Goal: Task Accomplishment & Management: Manage account settings

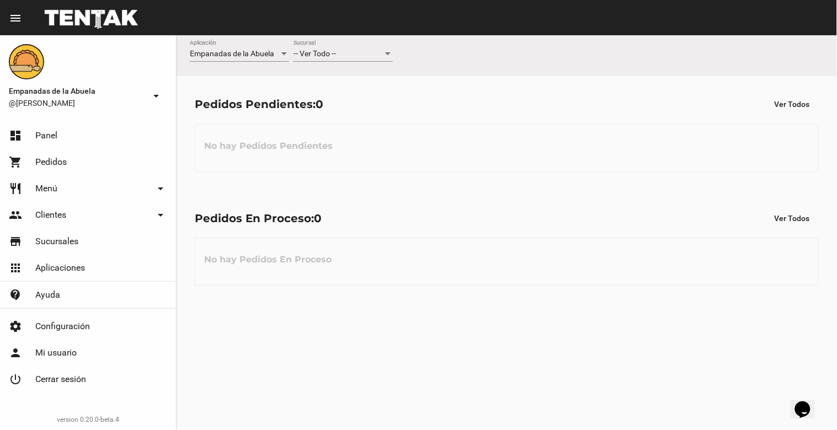
click at [389, 53] on div at bounding box center [388, 53] width 6 height 3
click at [358, 100] on span "Lomas de Zamora" at bounding box center [342, 100] width 99 height 23
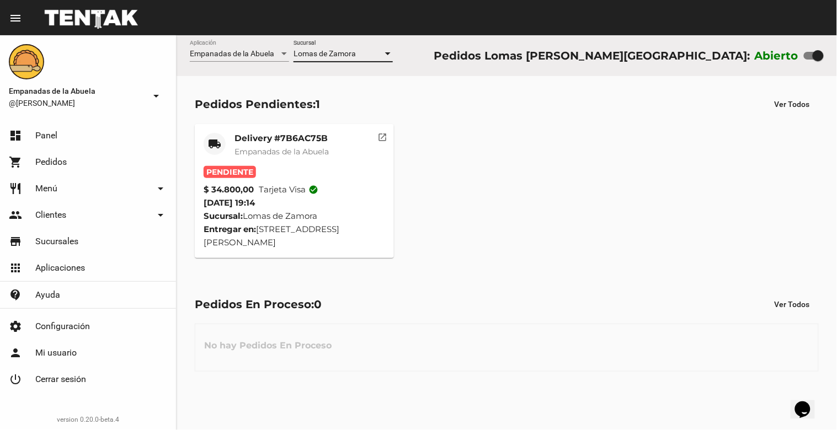
click at [309, 147] on span "Empanadas de la Abuela" at bounding box center [281, 152] width 94 height 10
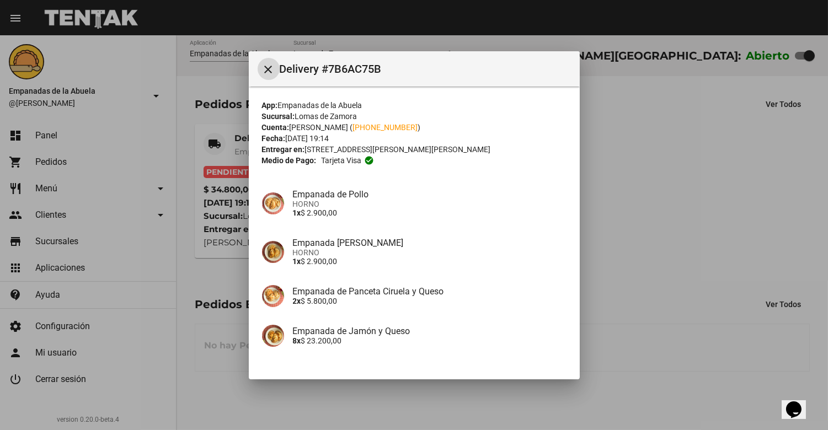
scroll to position [76, 0]
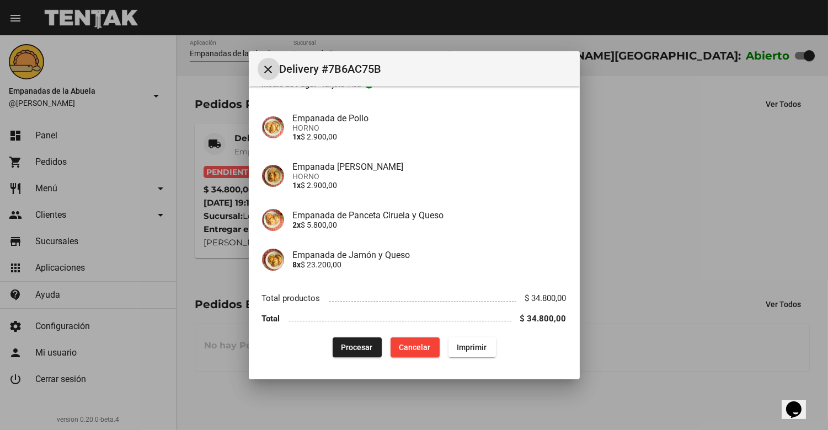
click at [269, 72] on mat-icon "close" at bounding box center [268, 69] width 13 height 13
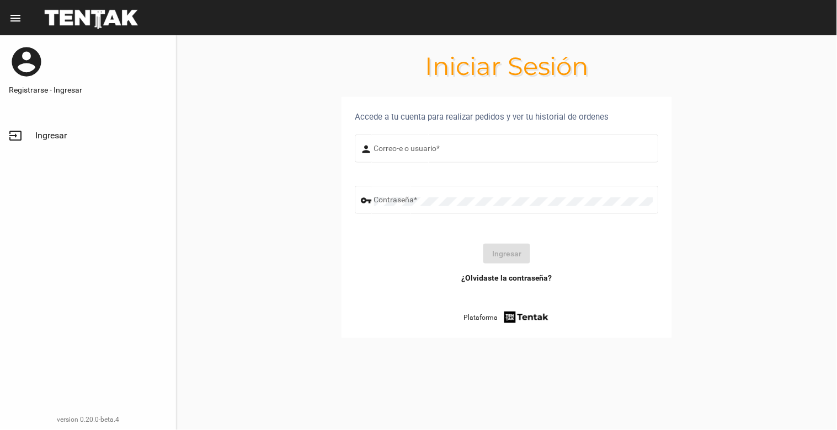
type input "[EMAIL_ADDRESS][DOMAIN_NAME]"
click at [492, 261] on button "Ingresar" at bounding box center [506, 254] width 47 height 20
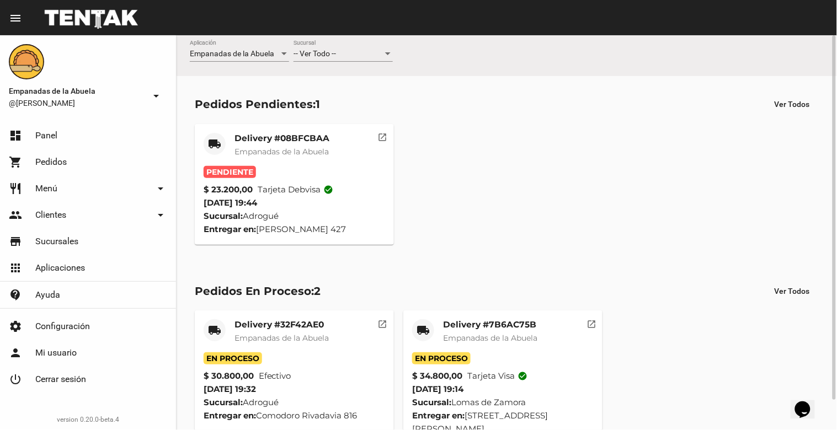
click at [384, 53] on div at bounding box center [388, 54] width 10 height 9
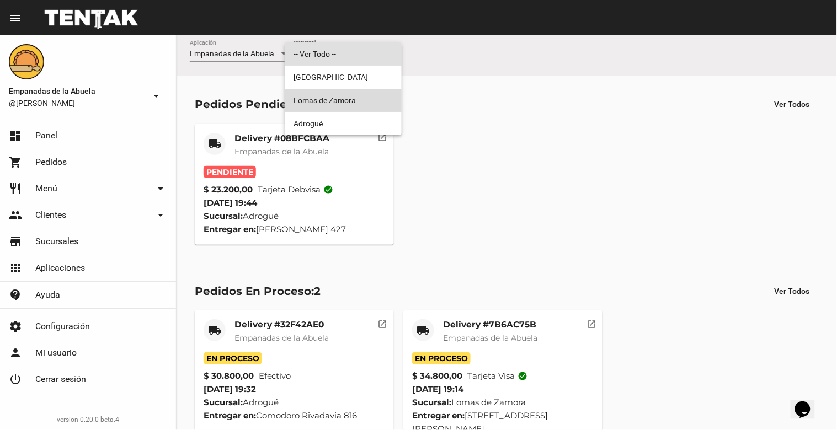
click at [382, 108] on span "Lomas de Zamora" at bounding box center [342, 100] width 99 height 23
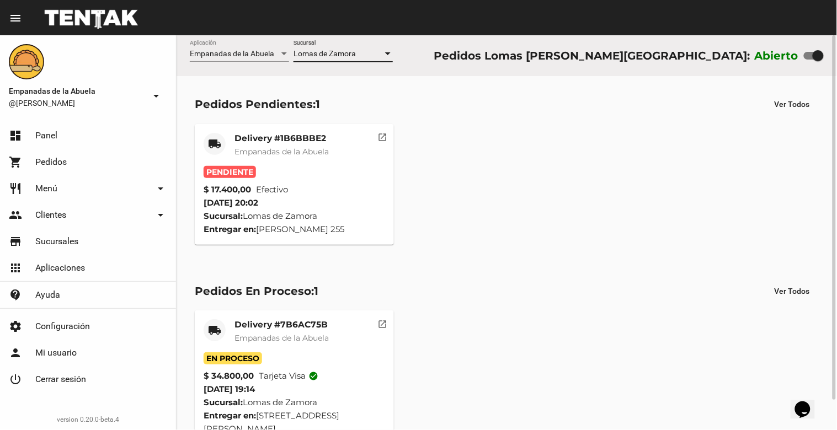
click at [299, 160] on div "Delivery #1B6BBBE2 Empanadas de la Abuela" at bounding box center [281, 149] width 94 height 33
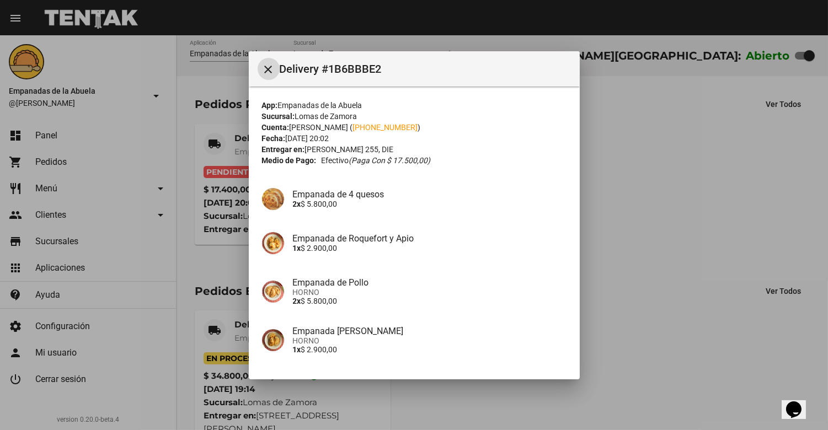
scroll to position [85, 0]
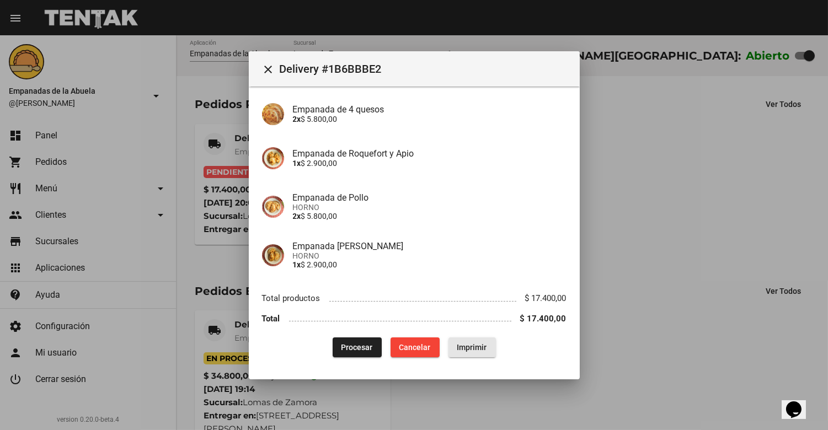
click at [457, 344] on span "Imprimir" at bounding box center [472, 347] width 30 height 9
click at [349, 345] on span "Procesar" at bounding box center [356, 347] width 31 height 9
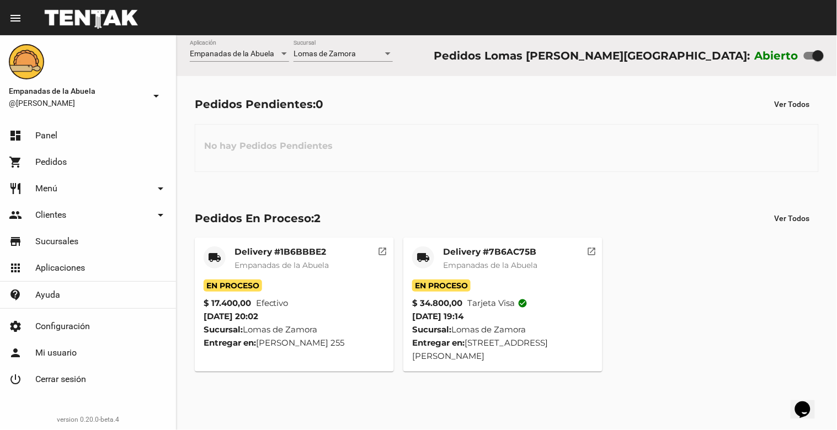
click at [495, 265] on span "Empanadas de la Abuela" at bounding box center [490, 265] width 94 height 10
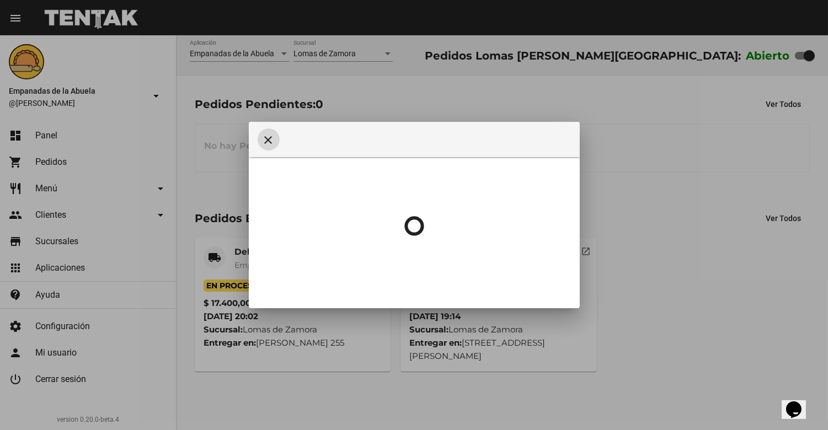
click at [267, 141] on mat-icon "close" at bounding box center [268, 139] width 13 height 13
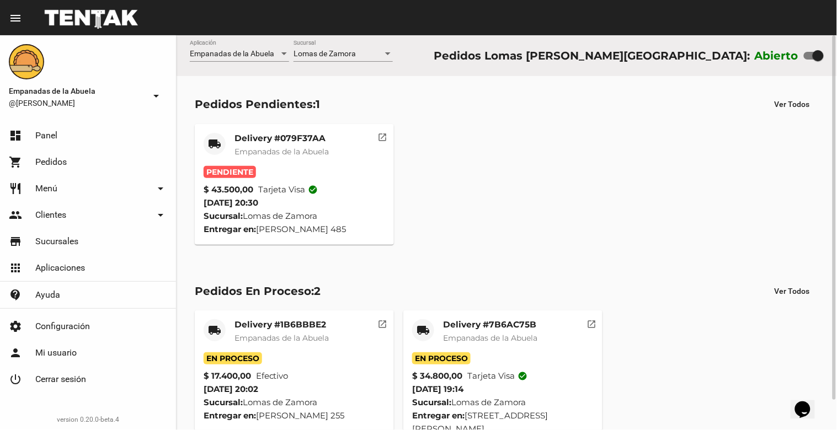
click at [344, 139] on mat-card-header "local_shipping Delivery #079F37AA Empanadas de [GEOGRAPHIC_DATA]" at bounding box center [294, 149] width 181 height 33
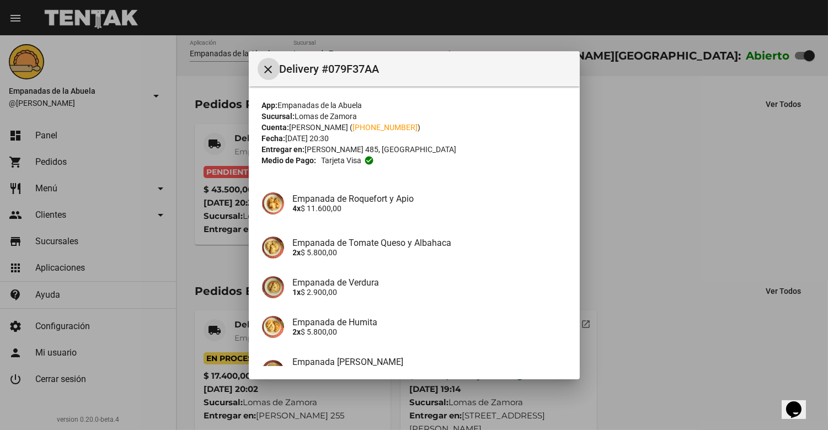
scroll to position [116, 0]
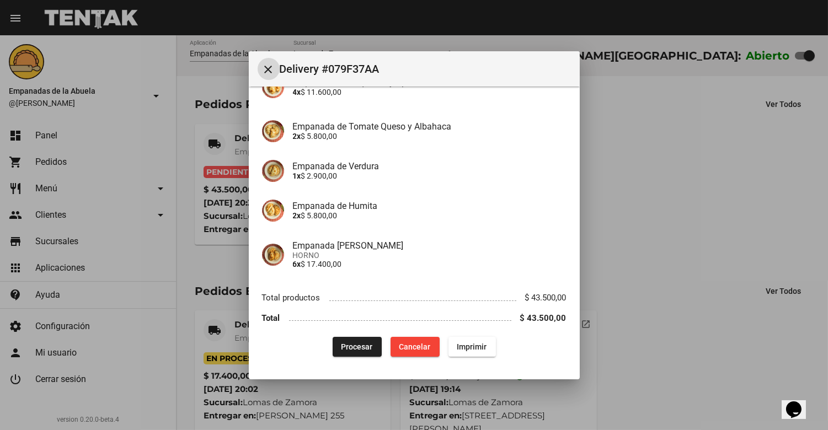
click at [457, 349] on span "Imprimir" at bounding box center [472, 346] width 30 height 9
click at [356, 342] on span "Procesar" at bounding box center [356, 346] width 31 height 9
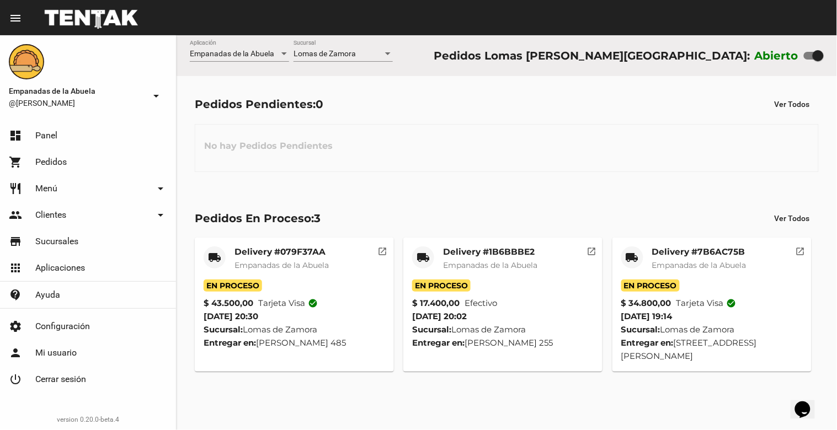
click at [504, 272] on div "Delivery #1B6BBBE2 Empanadas de la Abuela" at bounding box center [490, 263] width 94 height 33
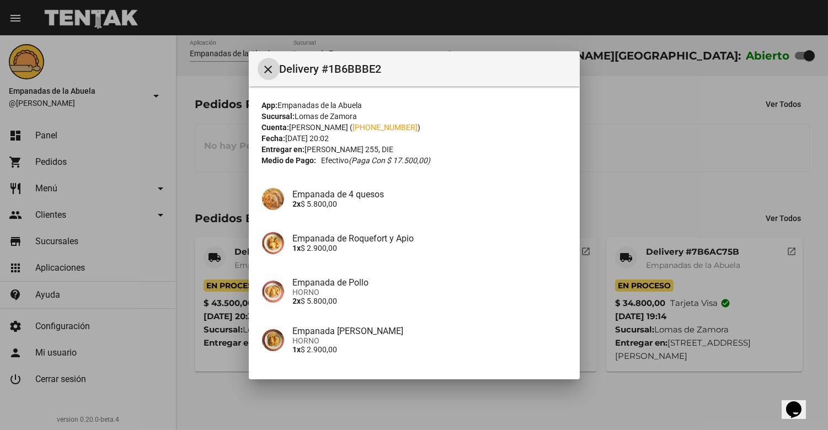
scroll to position [85, 0]
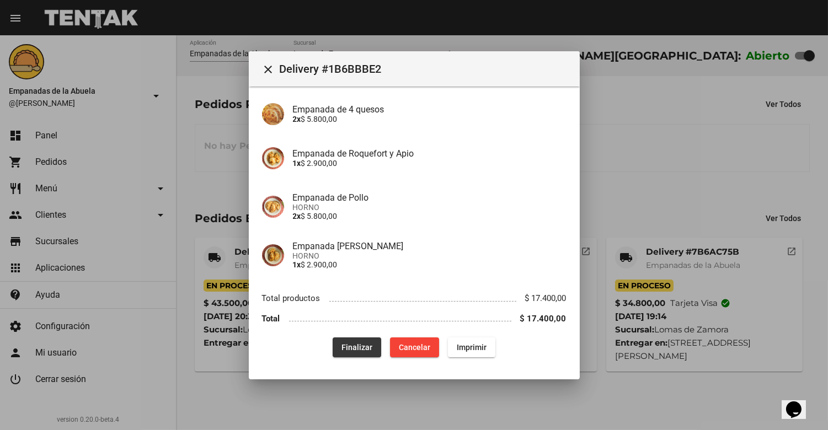
click at [348, 343] on span "Finalizar" at bounding box center [356, 347] width 31 height 9
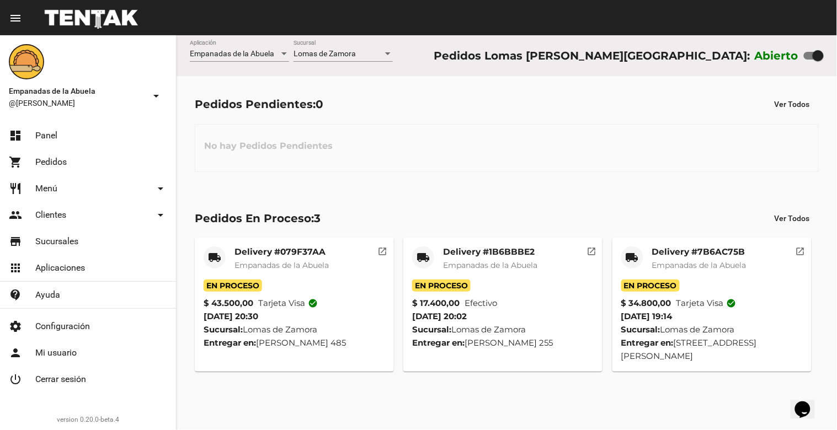
click at [506, 255] on mat-card-title "Delivery #1B6BBBE2" at bounding box center [490, 252] width 94 height 11
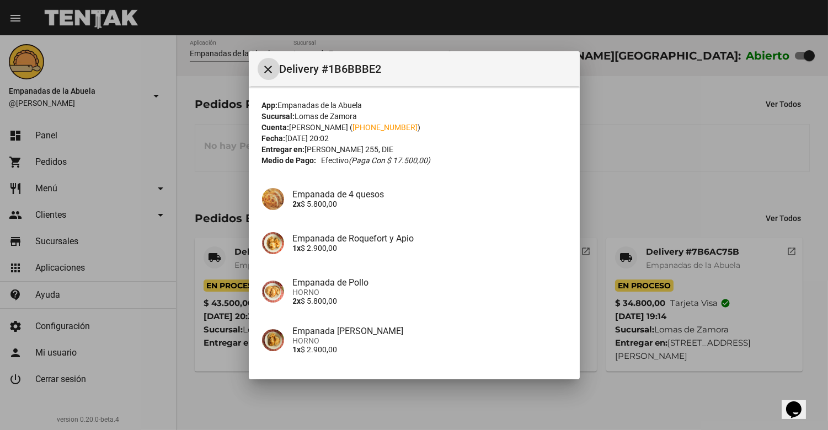
scroll to position [85, 0]
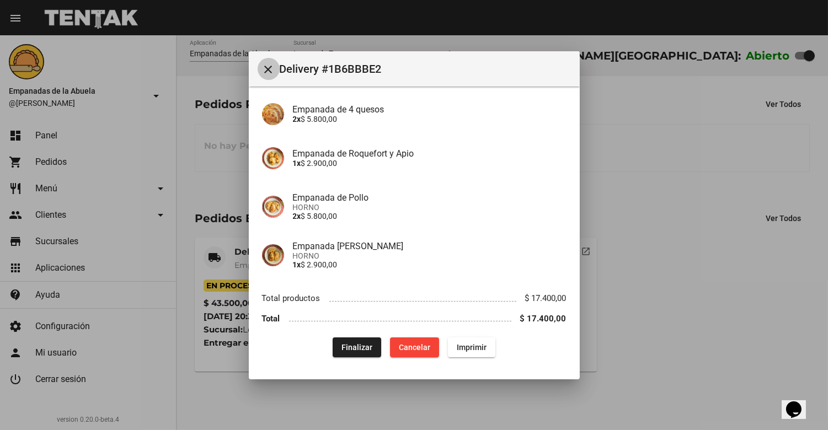
click at [272, 65] on mat-icon "close" at bounding box center [268, 69] width 13 height 13
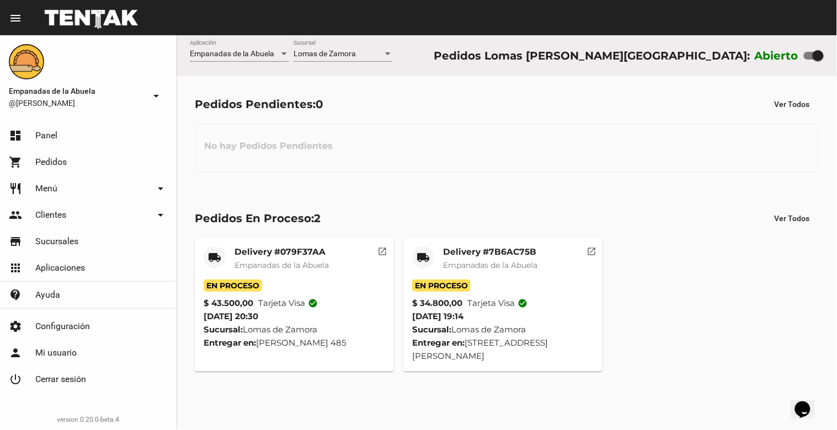
click at [520, 263] on span "Empanadas de la Abuela" at bounding box center [490, 265] width 94 height 10
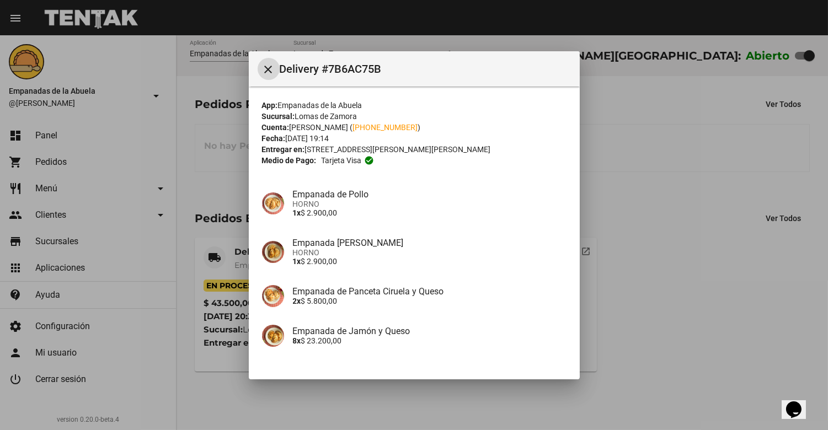
scroll to position [76, 0]
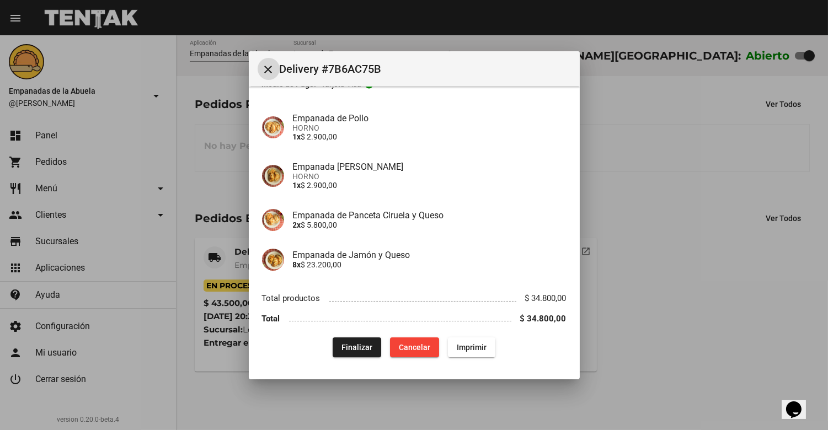
click at [359, 343] on span "Finalizar" at bounding box center [356, 347] width 31 height 9
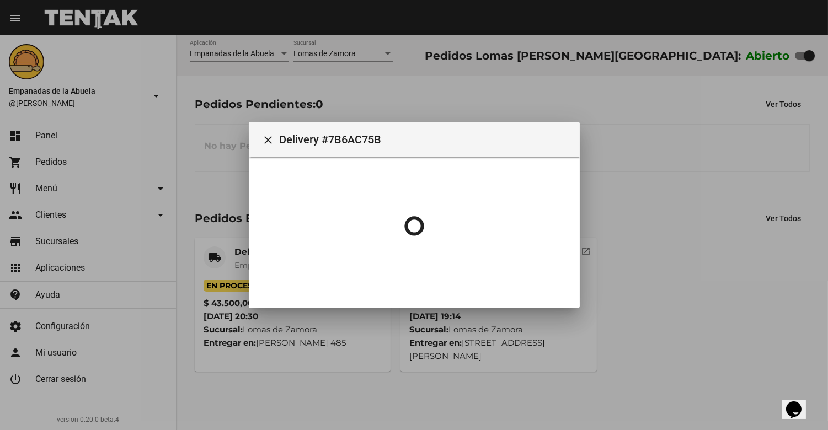
scroll to position [0, 0]
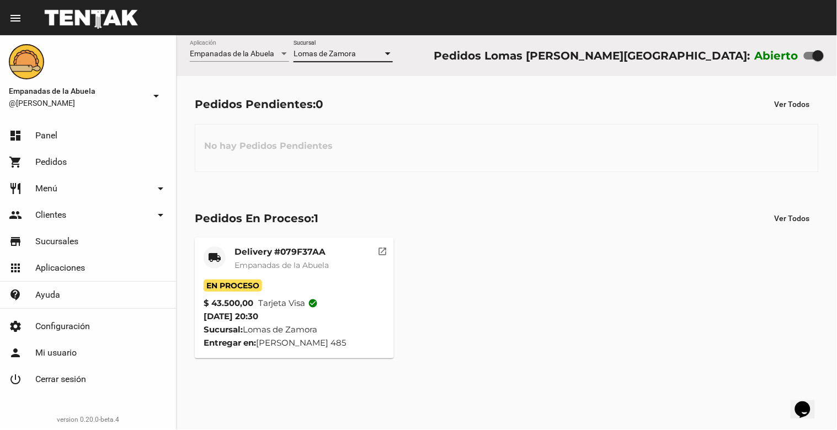
click at [390, 55] on div at bounding box center [388, 54] width 10 height 9
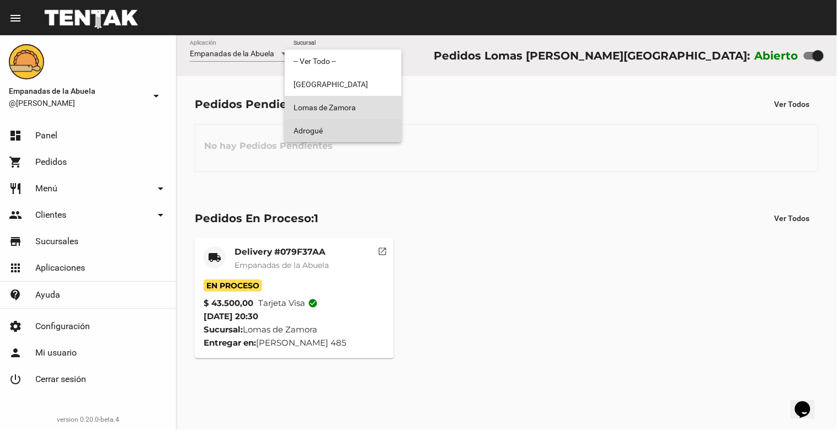
click at [375, 135] on span "Adrogué" at bounding box center [342, 130] width 99 height 23
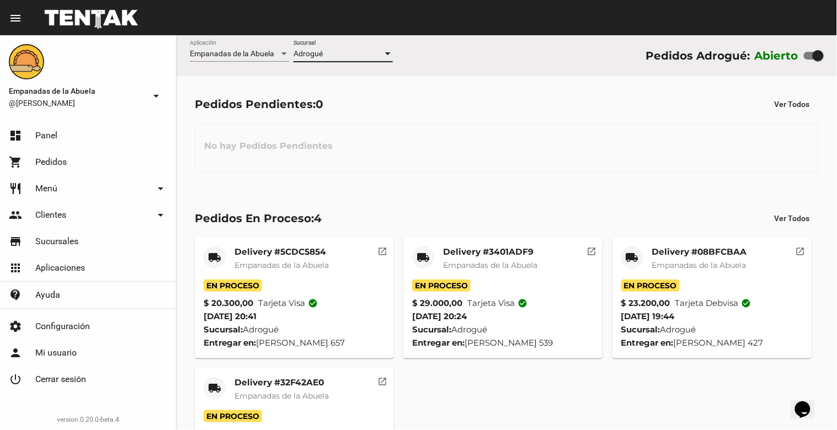
click at [387, 51] on div at bounding box center [388, 54] width 10 height 9
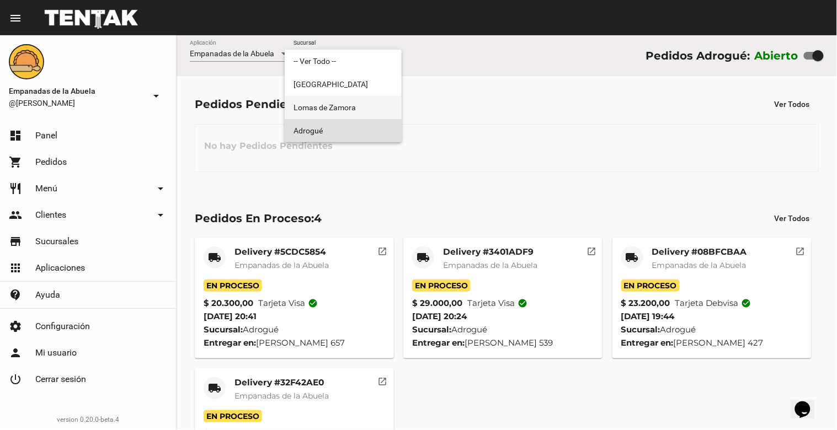
click at [363, 105] on span "Lomas de Zamora" at bounding box center [342, 107] width 99 height 23
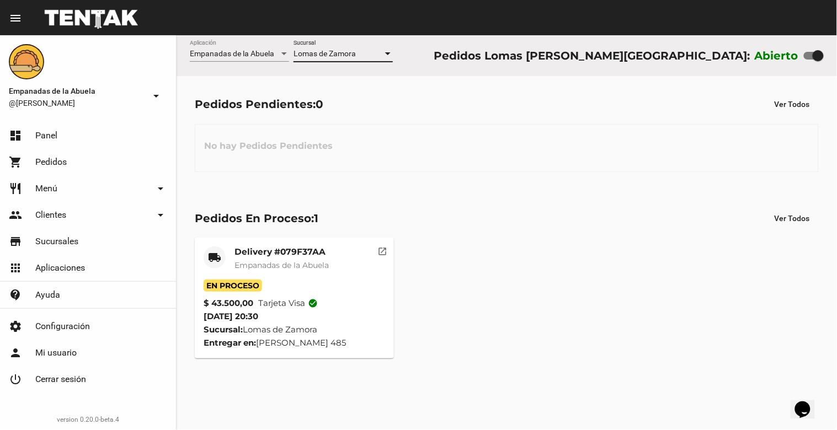
click at [298, 257] on mat-card-title "Delivery #079F37AA" at bounding box center [281, 252] width 94 height 11
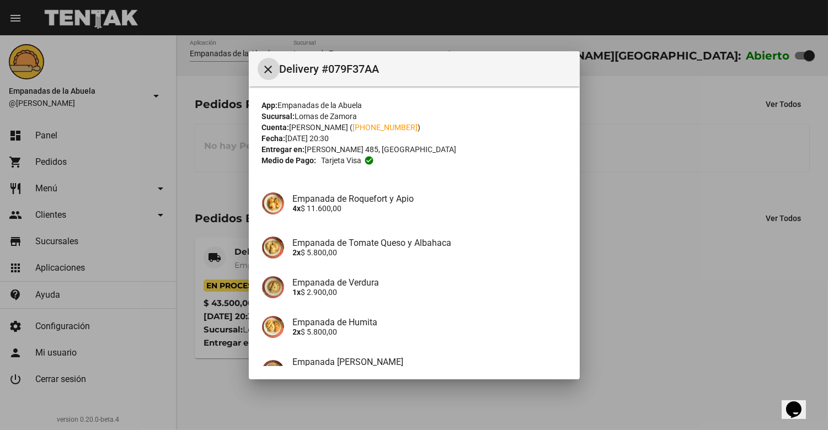
scroll to position [116, 0]
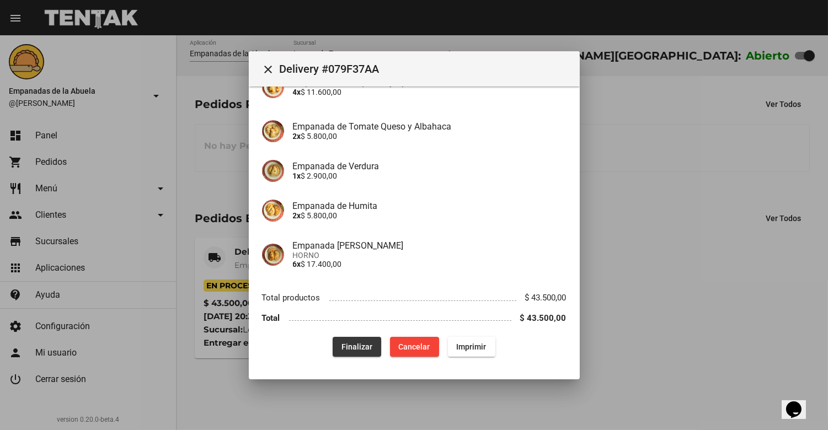
click at [360, 351] on button "Finalizar" at bounding box center [357, 347] width 49 height 20
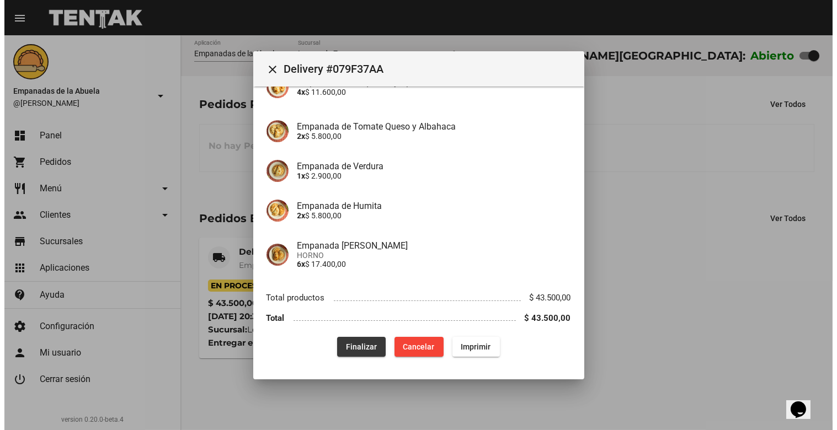
scroll to position [0, 0]
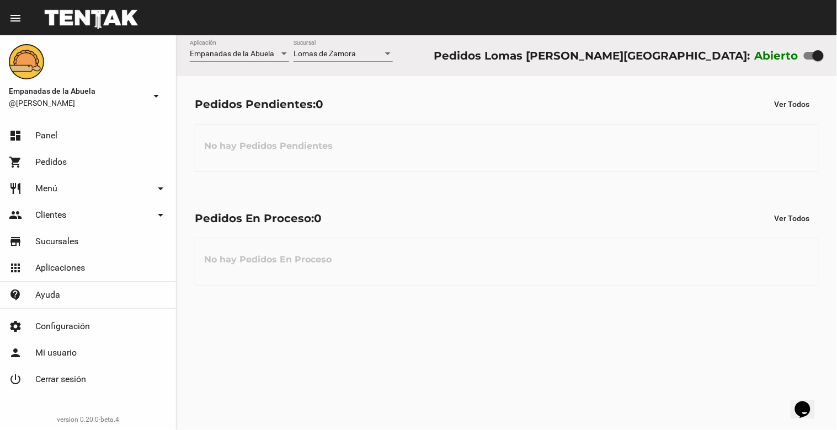
click at [387, 53] on div at bounding box center [388, 53] width 6 height 3
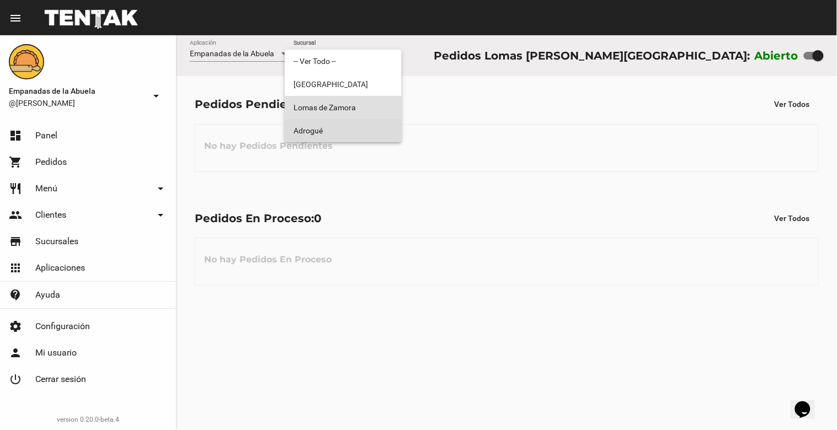
click at [346, 136] on span "Adrogué" at bounding box center [342, 130] width 99 height 23
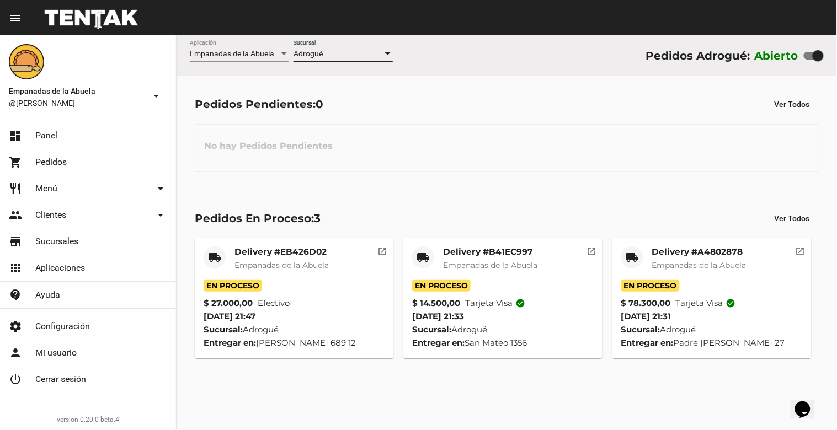
click at [390, 55] on div at bounding box center [388, 53] width 6 height 3
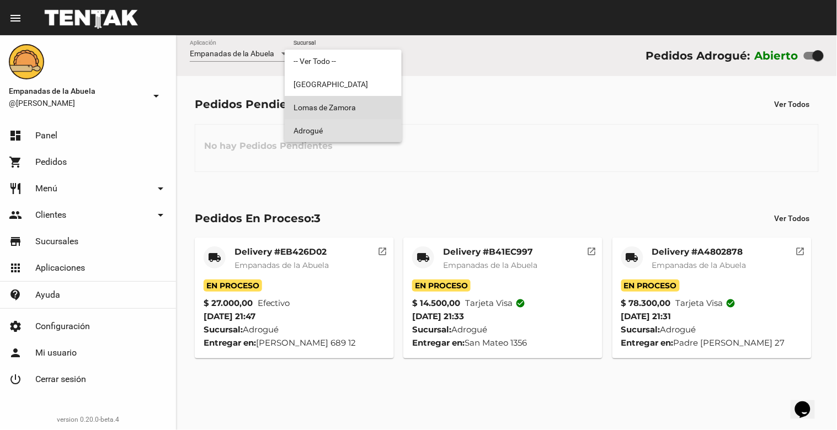
click at [373, 109] on span "Lomas de Zamora" at bounding box center [342, 107] width 99 height 23
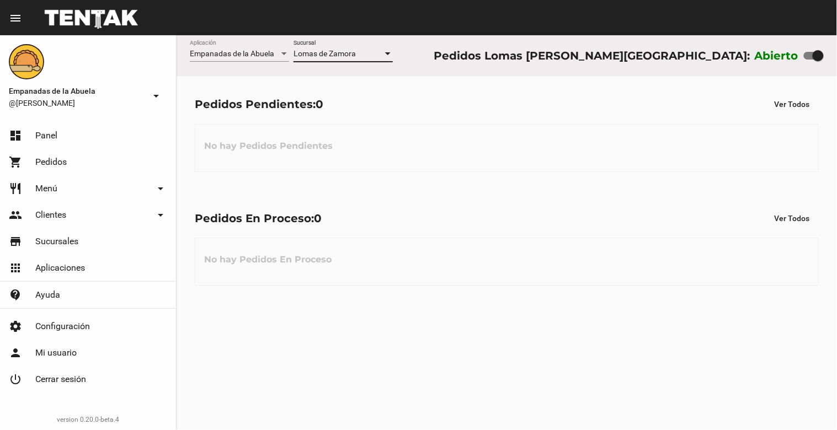
click at [389, 52] on div at bounding box center [388, 53] width 6 height 3
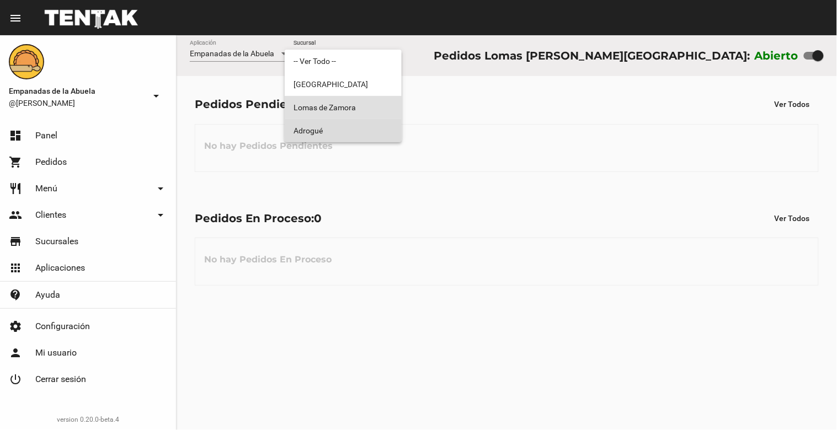
click at [372, 127] on span "Adrogué" at bounding box center [342, 130] width 99 height 23
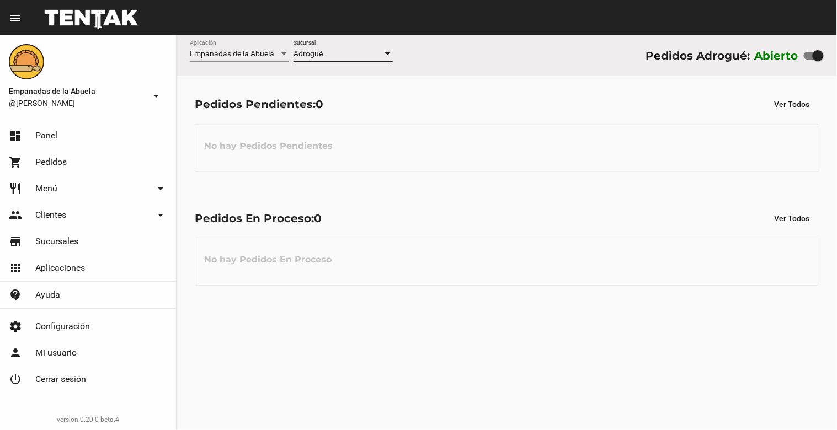
click at [382, 53] on div "Adrogué" at bounding box center [342, 54] width 99 height 9
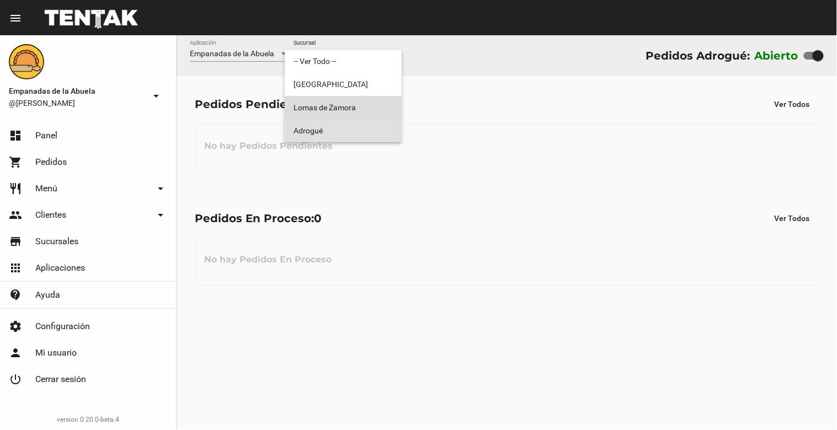
click at [382, 103] on span "Lomas de Zamora" at bounding box center [342, 107] width 99 height 23
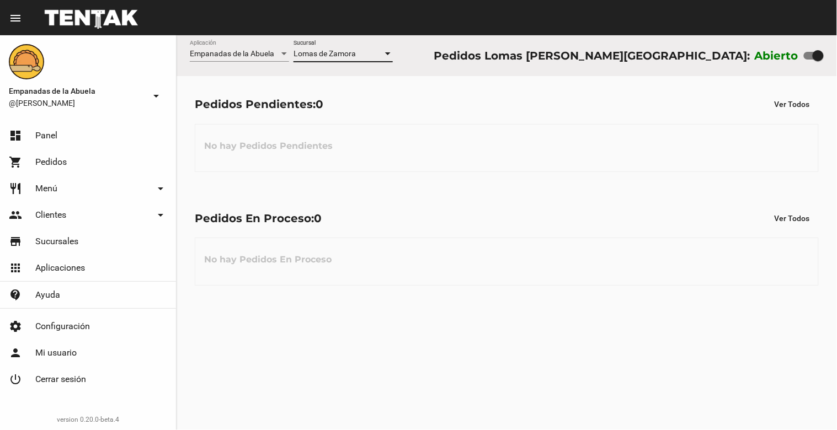
click at [801, 52] on div "Abierto" at bounding box center [788, 56] width 69 height 18
click at [813, 54] on div at bounding box center [817, 55] width 11 height 11
click at [809, 60] on input "checkbox" at bounding box center [808, 60] width 1 height 1
checkbox input "false"
